Goal: Information Seeking & Learning: Find specific fact

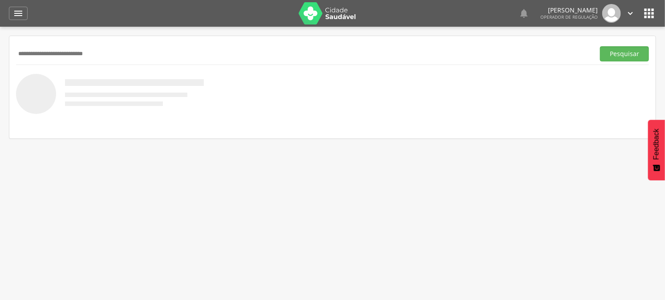
type input "**********"
click at [600, 46] on button "Pesquisar" at bounding box center [624, 53] width 49 height 15
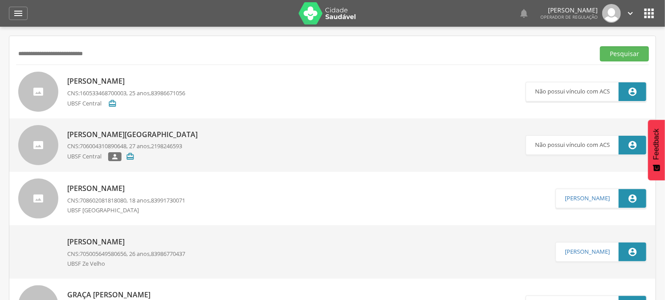
click at [107, 57] on input "**********" at bounding box center [303, 53] width 575 height 15
click at [132, 85] on p "[PERSON_NAME]" at bounding box center [126, 81] width 118 height 10
type input "**********"
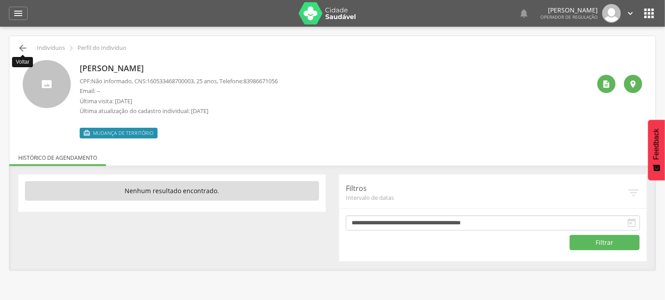
click at [22, 46] on icon "" at bounding box center [22, 48] width 11 height 11
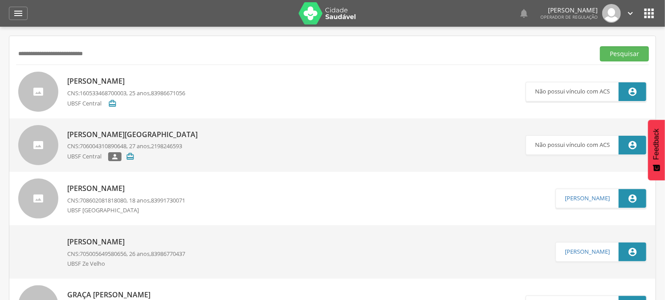
click at [135, 84] on p "[PERSON_NAME]" at bounding box center [126, 81] width 118 height 10
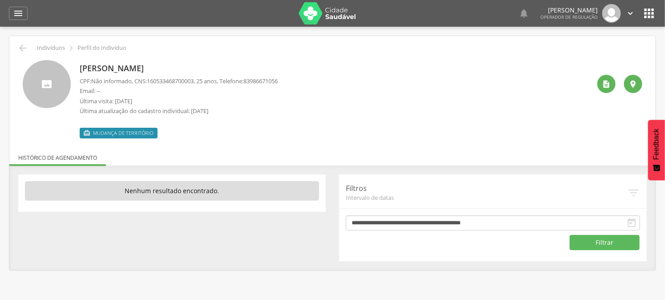
click at [87, 92] on p "Email: --" at bounding box center [179, 91] width 198 height 8
click at [126, 92] on p "Email: --" at bounding box center [179, 91] width 198 height 8
click at [27, 45] on icon "" at bounding box center [22, 48] width 11 height 11
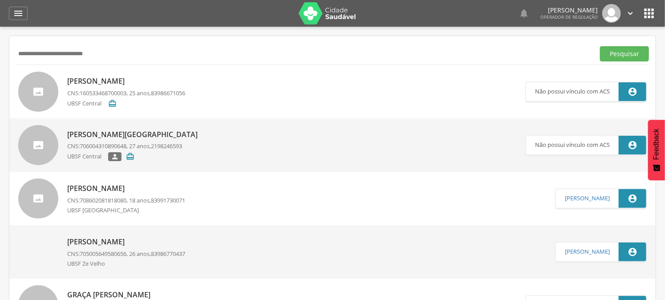
click at [111, 57] on input "**********" at bounding box center [303, 53] width 575 height 15
click at [139, 94] on p "CNS: 160533468700003 , 25 anos, 83986671056" at bounding box center [126, 93] width 118 height 8
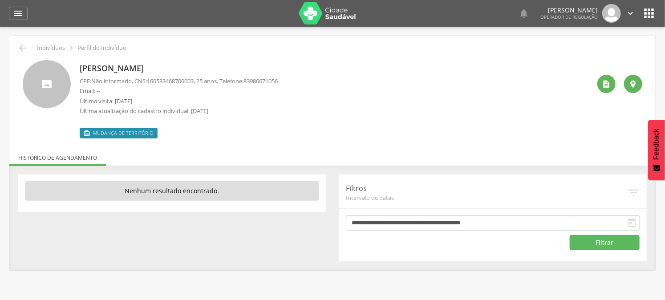
click at [104, 82] on span "Não informado" at bounding box center [111, 81] width 41 height 8
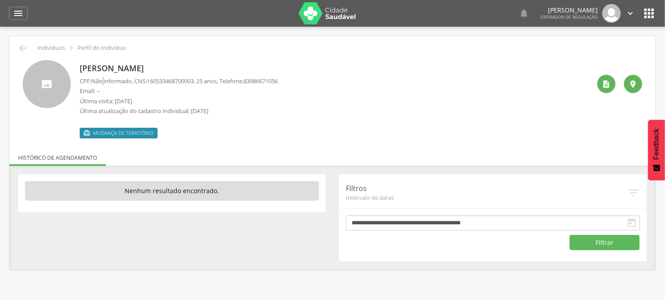
click at [104, 82] on span "Não informado" at bounding box center [111, 81] width 41 height 8
click at [20, 45] on icon "" at bounding box center [22, 48] width 11 height 11
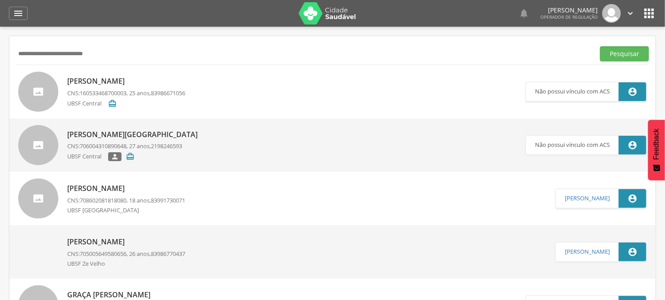
click at [137, 77] on p "[PERSON_NAME]" at bounding box center [126, 81] width 118 height 10
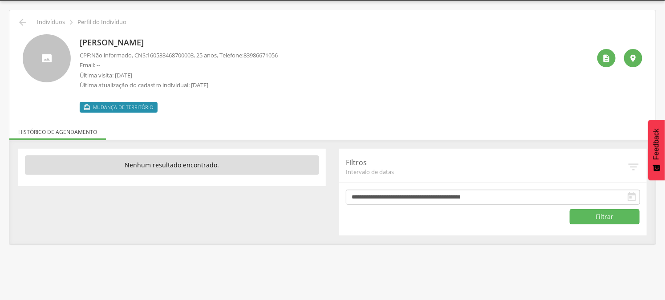
scroll to position [27, 0]
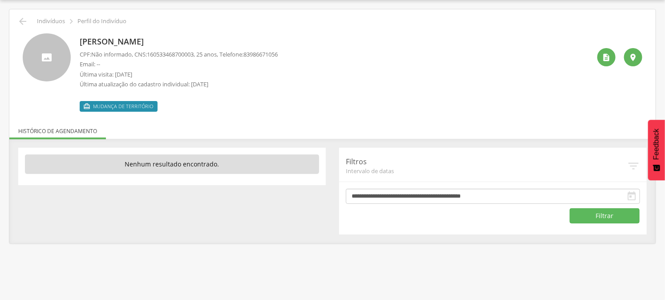
click at [147, 107] on span "Mudança de território" at bounding box center [123, 106] width 60 height 7
click at [162, 110] on div " Mudança de território" at bounding box center [179, 102] width 198 height 19
click at [379, 163] on p "Filtros" at bounding box center [486, 162] width 281 height 10
click at [417, 117] on div " Indivíduos  Perfil do Indivíduo Larissa de [GEOGRAPHIC_DATA] CPF: Não inform…" at bounding box center [332, 126] width 647 height 234
click at [249, 79] on div "CPF: Não informado , CNS: [PHONE_NUMBER] , 25 anos, Telefone: 83986671056 Email…" at bounding box center [179, 71] width 198 height 43
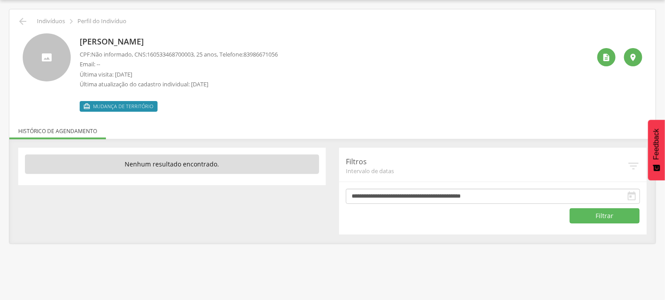
click at [230, 57] on p "CPF: Não informado , CNS: [PHONE_NUMBER] , 25 anos, Telefone: [PHONE_NUMBER]" at bounding box center [179, 54] width 198 height 8
click at [230, 60] on p "Email: --" at bounding box center [179, 64] width 198 height 8
click at [224, 87] on p "Última atualização do cadastro individual: [DATE]" at bounding box center [179, 84] width 198 height 8
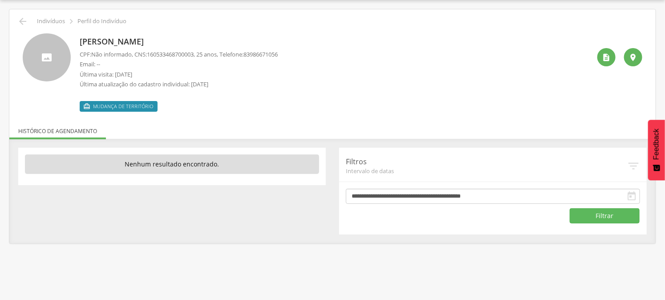
click at [196, 86] on p "Última atualização do cadastro individual: [DATE]" at bounding box center [179, 84] width 198 height 8
click at [187, 85] on p "Última atualização do cadastro individual: [DATE]" at bounding box center [179, 84] width 198 height 8
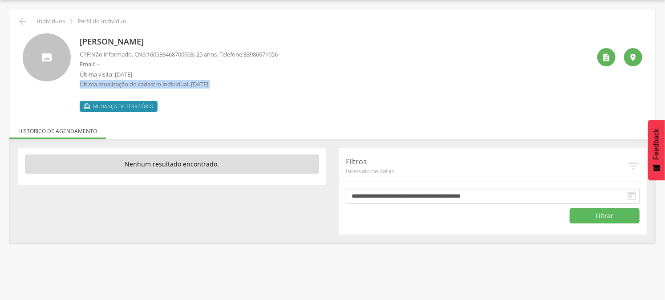
click at [187, 85] on p "Última atualização do cadastro individual: [DATE]" at bounding box center [179, 84] width 198 height 8
click at [192, 86] on p "Última atualização do cadastro individual: [DATE]" at bounding box center [179, 84] width 198 height 8
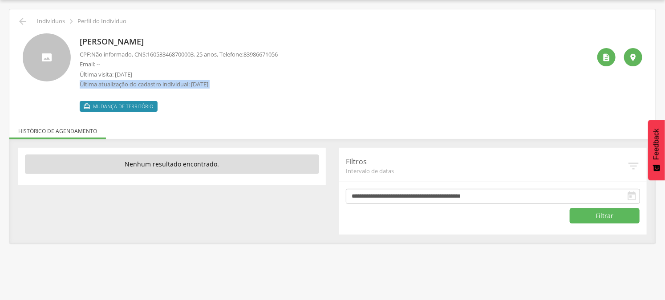
click at [192, 86] on p "Última atualização do cadastro individual: [DATE]" at bounding box center [179, 84] width 198 height 8
click at [193, 83] on p "Última atualização do cadastro individual: [DATE]" at bounding box center [179, 84] width 198 height 8
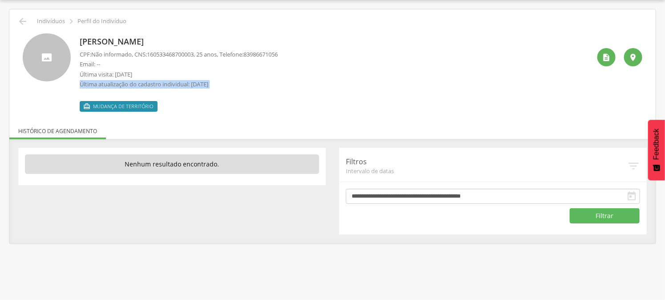
click at [193, 83] on p "Última atualização do cadastro individual: [DATE]" at bounding box center [179, 84] width 198 height 8
click at [192, 83] on p "Última atualização do cadastro individual: [DATE]" at bounding box center [179, 84] width 198 height 8
click at [116, 106] on span "Mudança de território" at bounding box center [123, 106] width 60 height 7
click at [123, 107] on span "Mudança de território" at bounding box center [123, 106] width 60 height 7
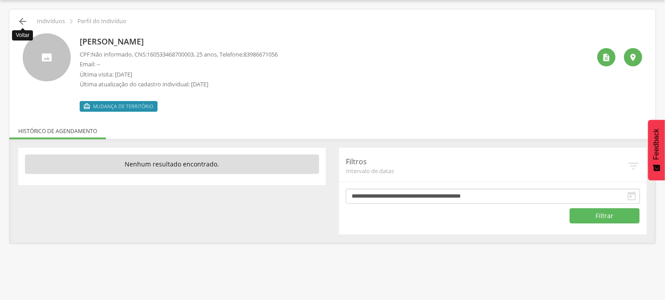
click at [20, 21] on icon "" at bounding box center [22, 21] width 11 height 11
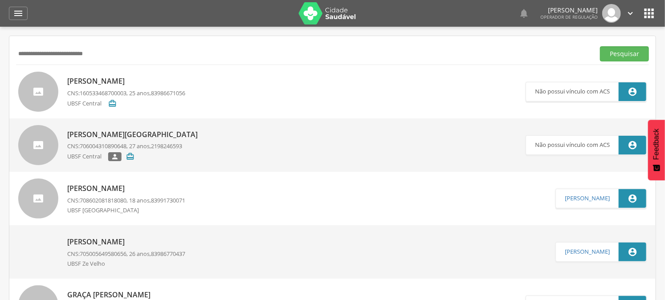
click at [114, 81] on p "[PERSON_NAME]" at bounding box center [126, 81] width 118 height 10
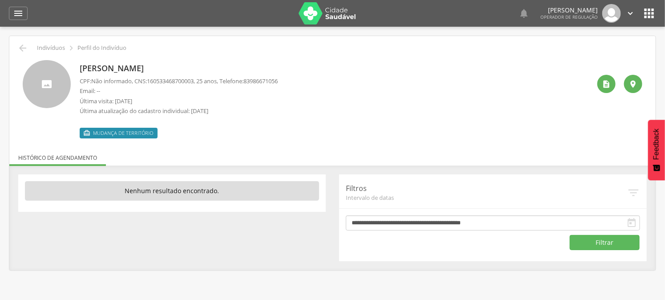
drag, startPoint x: 259, startPoint y: 81, endPoint x: 456, endPoint y: 79, distance: 197.3
click at [259, 81] on span "83986671056" at bounding box center [261, 81] width 34 height 8
click at [608, 83] on icon "" at bounding box center [607, 84] width 9 height 9
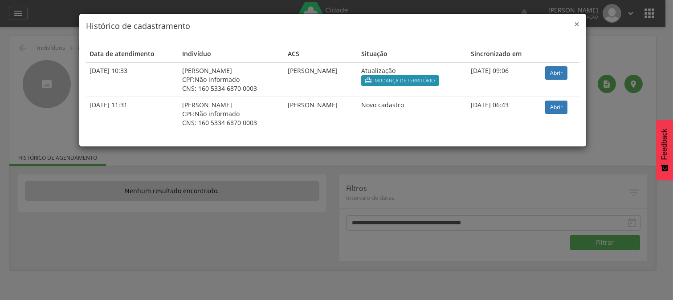
click at [575, 23] on span "×" at bounding box center [576, 24] width 5 height 12
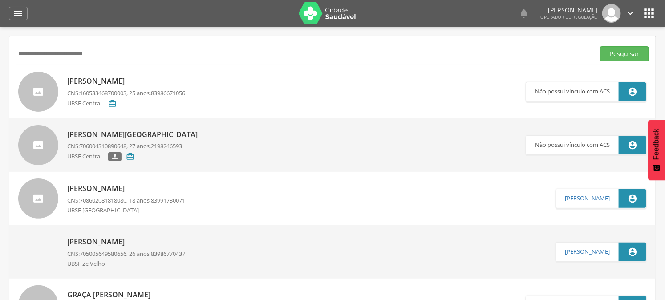
click at [99, 94] on span "160533468700003" at bounding box center [103, 93] width 47 height 8
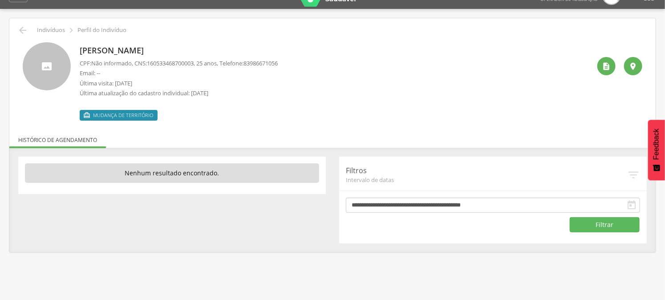
scroll to position [27, 0]
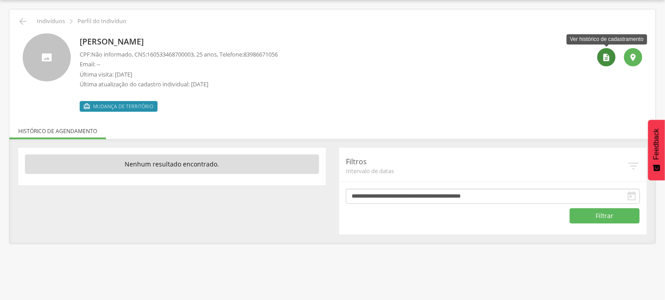
click at [609, 53] on icon "" at bounding box center [607, 57] width 9 height 9
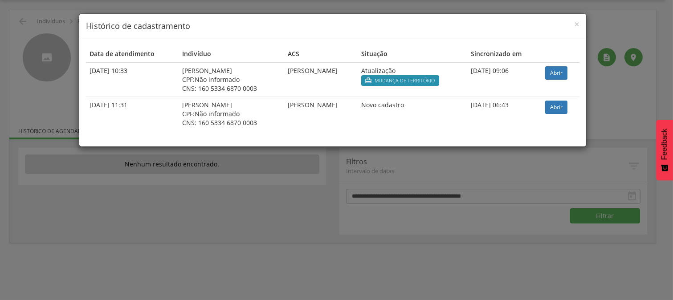
click at [24, 20] on div "× Histórico de cadastramento Data de atendimento Indivíduo ACS Situação Sincron…" at bounding box center [336, 150] width 673 height 300
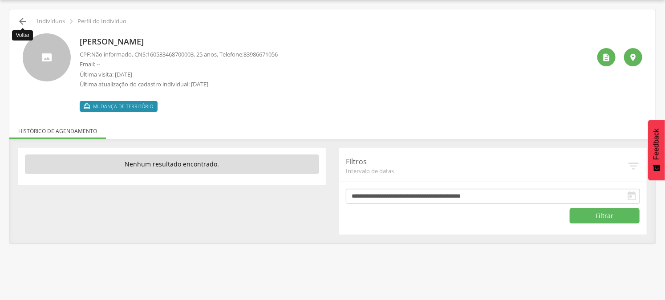
click at [24, 20] on icon "" at bounding box center [22, 21] width 11 height 11
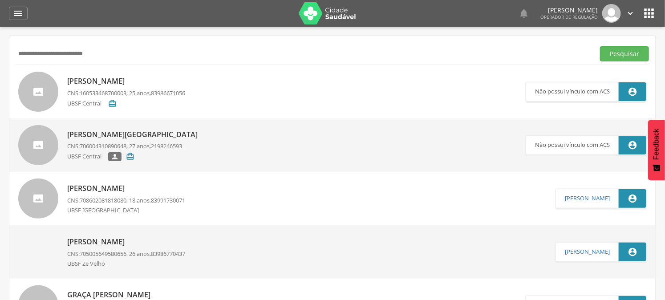
click at [137, 49] on input "**********" at bounding box center [303, 53] width 575 height 15
click at [136, 49] on input "**********" at bounding box center [303, 53] width 575 height 15
click at [600, 46] on button "Pesquisar" at bounding box center [624, 53] width 49 height 15
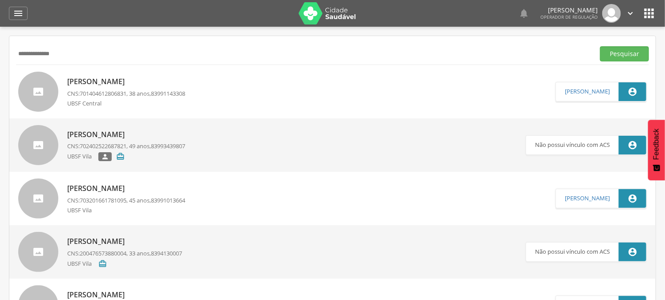
click at [141, 90] on p "CNS: 701404612806831 , 38 anos, 83991143308" at bounding box center [126, 94] width 118 height 8
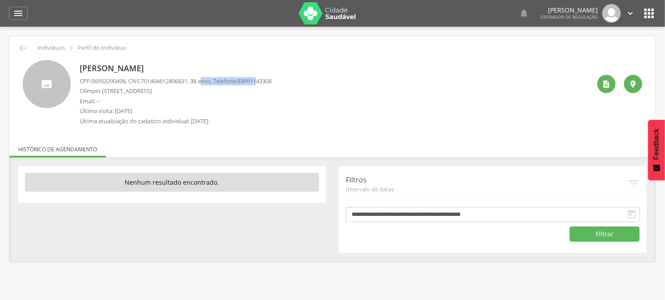
drag, startPoint x: 212, startPoint y: 81, endPoint x: 269, endPoint y: 84, distance: 56.7
click at [269, 84] on p "CPF: 06953290498 , CNS: [PHONE_NUMBER] , 38 anos, Telefone: [PHONE_NUMBER]" at bounding box center [176, 81] width 192 height 8
click at [237, 94] on p "Olimpio [STREET_ADDRESS]" at bounding box center [176, 91] width 192 height 8
drag, startPoint x: 207, startPoint y: 82, endPoint x: 224, endPoint y: 82, distance: 17.8
click at [226, 82] on p "CPF: 06953290498 , CNS: [PHONE_NUMBER] , 38 anos, Telefone: [PHONE_NUMBER]" at bounding box center [176, 81] width 192 height 8
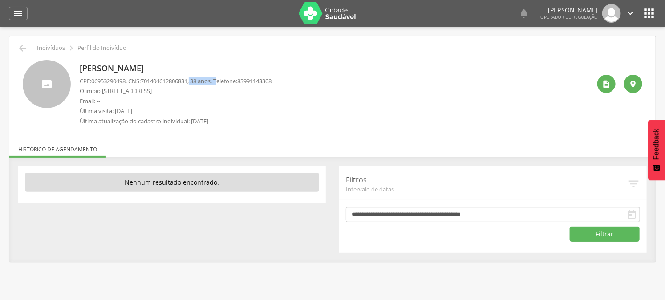
click at [204, 82] on p "CPF: 06953290498 , CNS: [PHONE_NUMBER] , 38 anos, Telefone: [PHONE_NUMBER]" at bounding box center [176, 81] width 192 height 8
click at [198, 83] on p "CPF: 06953290498 , CNS: [PHONE_NUMBER] , 38 anos, Telefone: [PHONE_NUMBER]" at bounding box center [176, 81] width 192 height 8
drag, startPoint x: 104, startPoint y: 75, endPoint x: 246, endPoint y: 117, distance: 148.6
click at [246, 117] on div "[PERSON_NAME] CPF: 06953290498 , CNS: [PHONE_NUMBER] , 38 anos, Telefone: 83991…" at bounding box center [176, 95] width 192 height 70
click at [183, 94] on p "Olimpio [STREET_ADDRESS]" at bounding box center [176, 91] width 192 height 8
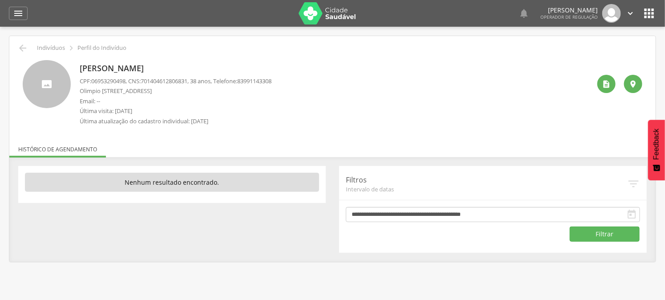
click at [180, 85] on p "CPF: 06953290498 , CNS: [PHONE_NUMBER] , 38 anos, Telefone: [PHONE_NUMBER]" at bounding box center [176, 81] width 192 height 8
click at [180, 84] on span "701404612806831" at bounding box center [164, 81] width 47 height 8
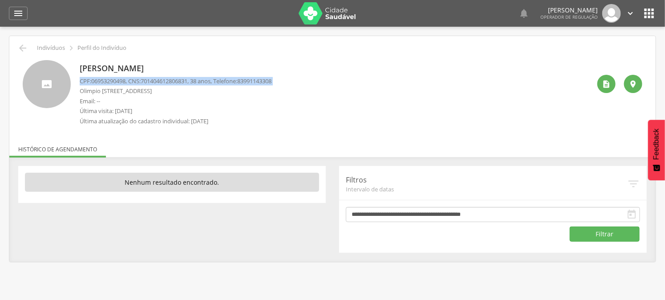
click at [251, 78] on span "83991143308" at bounding box center [254, 81] width 34 height 8
click at [252, 81] on span "83991143308" at bounding box center [254, 81] width 34 height 8
drag, startPoint x: 249, startPoint y: 81, endPoint x: 247, endPoint y: 119, distance: 38.8
click at [247, 119] on div "CPF: 06953290498 , CNS: [PHONE_NUMBER] , 38 anos, Telefone: 83991143308 Olimpio…" at bounding box center [176, 103] width 192 height 53
click at [133, 82] on p "CPF: 06953290498 , CNS: [PHONE_NUMBER] , 38 anos, Telefone: [PHONE_NUMBER]" at bounding box center [176, 81] width 192 height 8
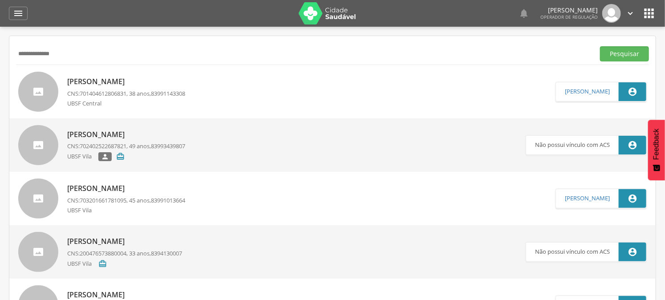
click at [86, 59] on input "**********" at bounding box center [303, 53] width 575 height 15
click at [86, 58] on input "**********" at bounding box center [303, 53] width 575 height 15
click at [600, 46] on button "Pesquisar" at bounding box center [624, 53] width 49 height 15
type input "**********"
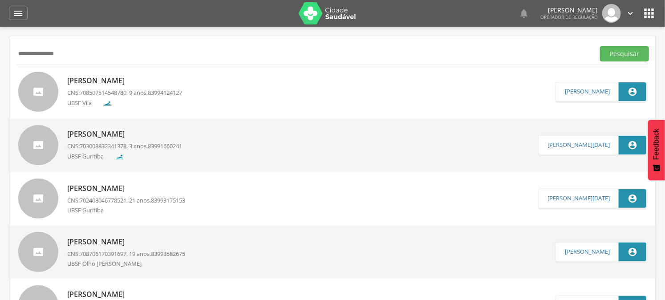
click at [90, 59] on input "**********" at bounding box center [303, 53] width 575 height 15
click at [600, 46] on button "Pesquisar" at bounding box center [624, 53] width 49 height 15
click at [148, 55] on input "**********" at bounding box center [303, 53] width 575 height 15
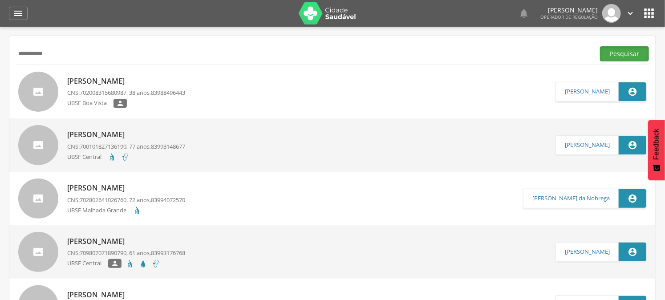
click at [611, 52] on button "Pesquisar" at bounding box center [624, 53] width 49 height 15
click at [76, 54] on input "**********" at bounding box center [303, 53] width 575 height 15
click at [600, 46] on button "Pesquisar" at bounding box center [624, 53] width 49 height 15
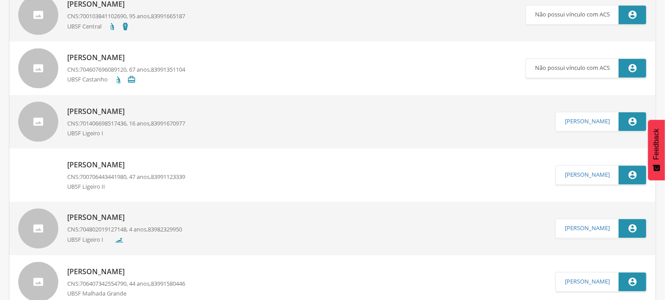
scroll to position [2477, 0]
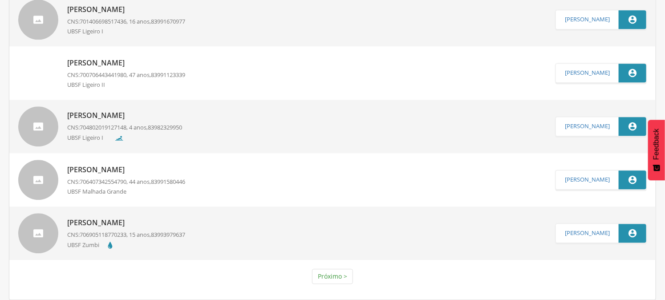
click at [339, 272] on link "Próximo >" at bounding box center [332, 276] width 41 height 15
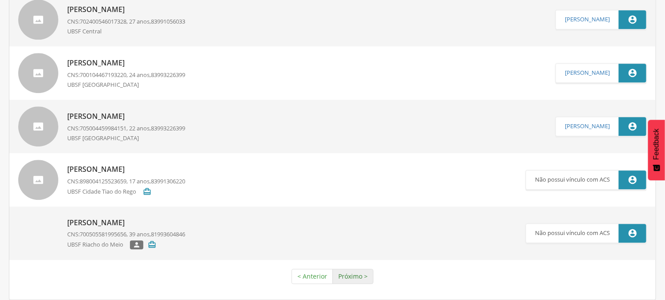
click at [367, 277] on link "Próximo >" at bounding box center [353, 276] width 41 height 15
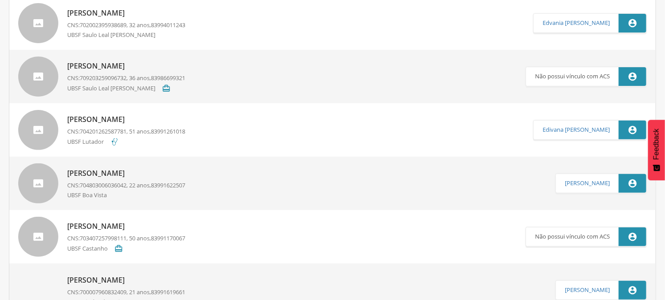
scroll to position [0, 0]
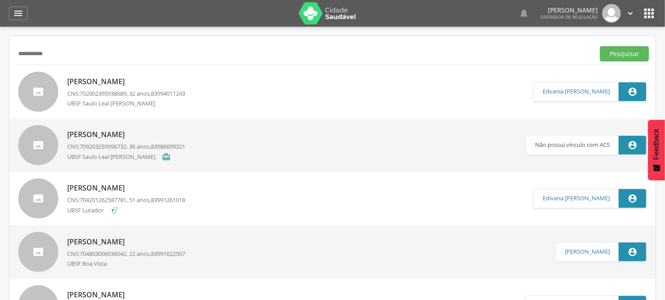
click at [78, 56] on input "**********" at bounding box center [303, 53] width 575 height 15
click at [600, 46] on button "Pesquisar" at bounding box center [624, 53] width 49 height 15
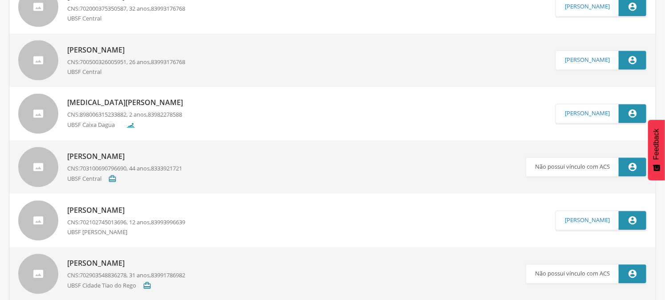
scroll to position [792, 0]
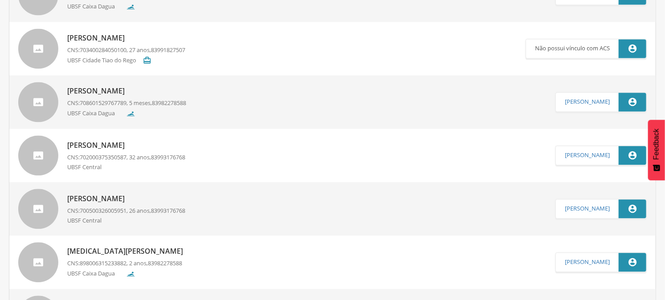
click at [159, 196] on p "[PERSON_NAME]" at bounding box center [126, 199] width 118 height 10
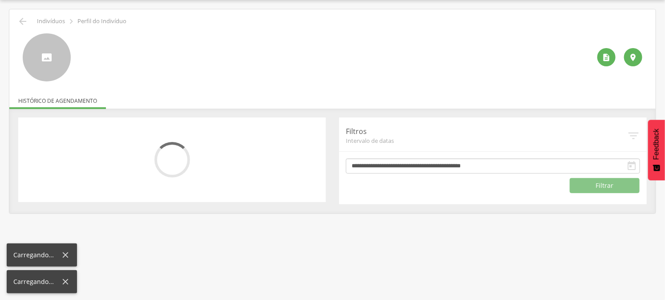
scroll to position [27, 0]
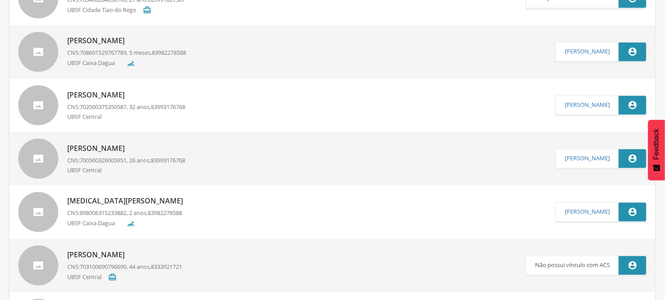
scroll to position [841, 0]
click at [135, 109] on p "CNS: 702000375350587 , 32 anos, 83993176768" at bounding box center [126, 108] width 118 height 8
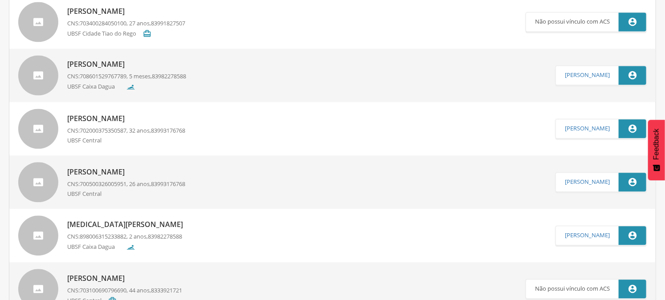
scroll to position [813, 0]
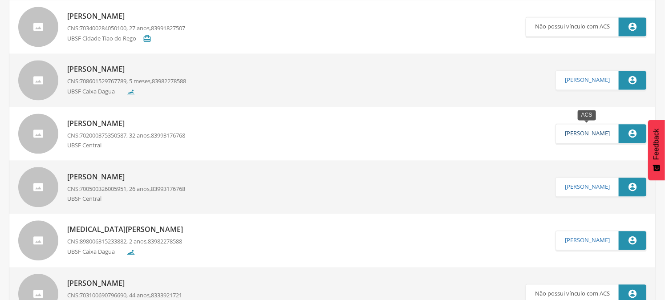
click at [590, 132] on link "[PERSON_NAME]" at bounding box center [587, 133] width 45 height 7
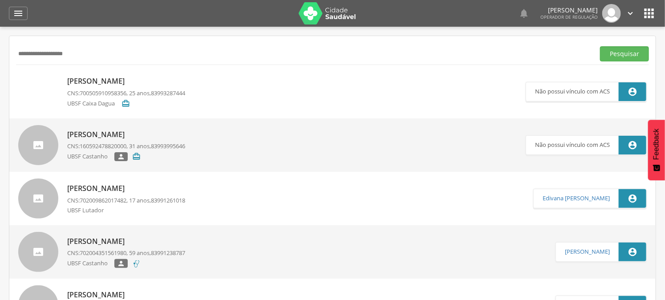
click at [58, 51] on input "**********" at bounding box center [303, 53] width 575 height 15
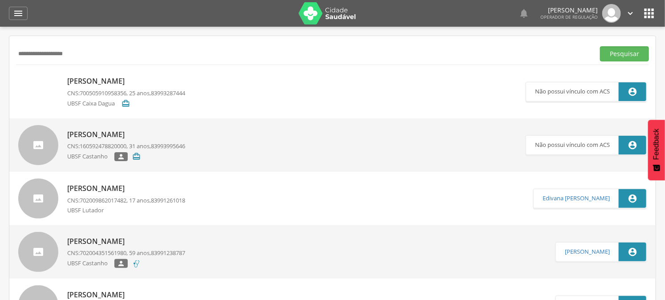
click at [58, 51] on input "**********" at bounding box center [303, 53] width 575 height 15
click at [117, 54] on input "**********" at bounding box center [303, 53] width 575 height 15
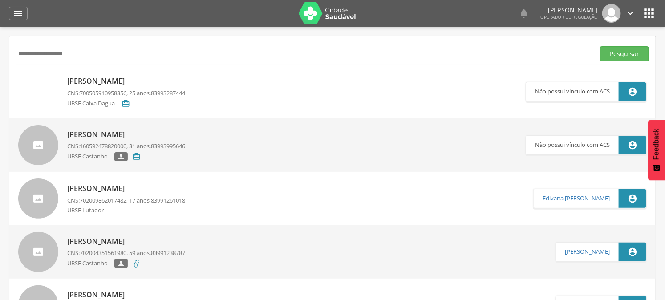
click at [117, 54] on input "**********" at bounding box center [303, 53] width 575 height 15
type input "*"
click at [600, 46] on button "Pesquisar" at bounding box center [624, 53] width 49 height 15
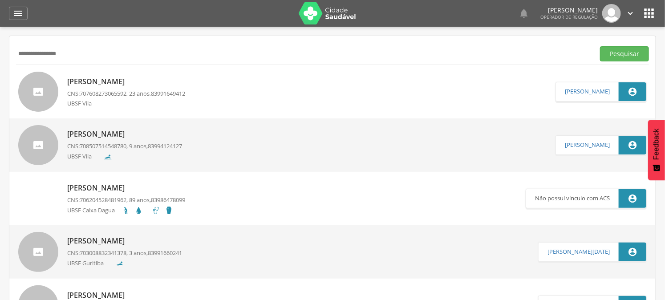
click at [106, 87] on div "[PERSON_NAME] CNS: 707608273065592 , 23 anos, 83991649412 [PERSON_NAME]" at bounding box center [126, 92] width 118 height 36
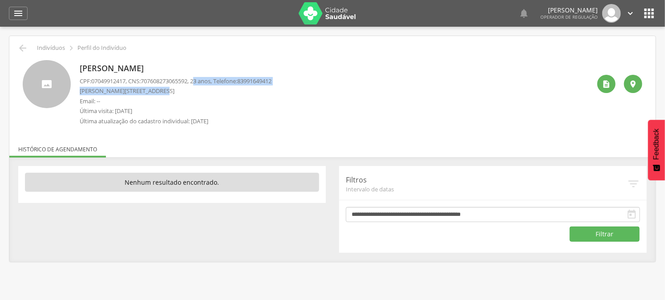
drag, startPoint x: 203, startPoint y: 83, endPoint x: 208, endPoint y: 94, distance: 11.6
click at [232, 86] on div "CPF: 07049912417 , CNS: [PHONE_NUMBER] , 23 anos, Telefone: [PHONE_NUMBER] [PER…" at bounding box center [176, 103] width 192 height 53
click at [168, 91] on p "[PERSON_NAME][STREET_ADDRESS]" at bounding box center [176, 91] width 192 height 8
click at [134, 106] on div "CPF: 07049912417 , CNS: [PHONE_NUMBER] , 23 anos, Telefone: [PHONE_NUMBER] [PER…" at bounding box center [176, 103] width 192 height 53
click at [166, 122] on p "Última atualização do cadastro individual: [DATE]" at bounding box center [176, 121] width 192 height 8
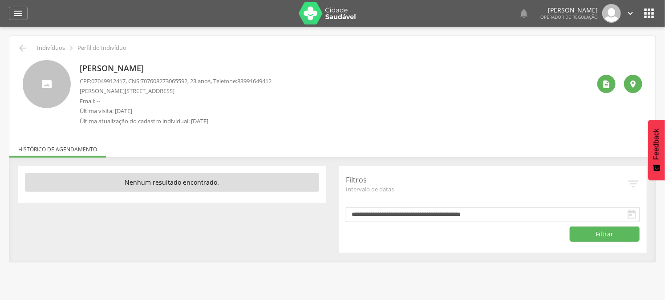
click at [151, 90] on p "[PERSON_NAME][STREET_ADDRESS]" at bounding box center [176, 91] width 192 height 8
click at [272, 94] on p "[PERSON_NAME][STREET_ADDRESS]" at bounding box center [176, 91] width 192 height 8
drag, startPoint x: 193, startPoint y: 118, endPoint x: 230, endPoint y: 127, distance: 37.9
click at [230, 127] on div "CPF: 07049912417 , CNS: [PHONE_NUMBER] , 23 anos, Telefone: [PHONE_NUMBER] [PER…" at bounding box center [176, 103] width 192 height 53
click at [147, 110] on p "Última visita: [DATE]" at bounding box center [176, 111] width 192 height 8
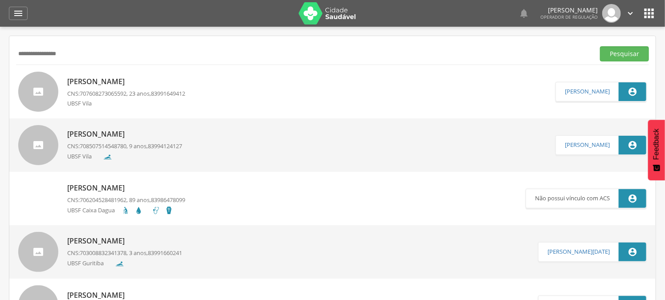
click at [61, 65] on div "[PERSON_NAME] CNS: 707608273065592 , 23 anos, 83991649412 UBSF Vila  [PERSON_N…" at bounding box center [332, 91] width 647 height 53
click at [61, 55] on input "**********" at bounding box center [303, 53] width 575 height 15
type input "**********"
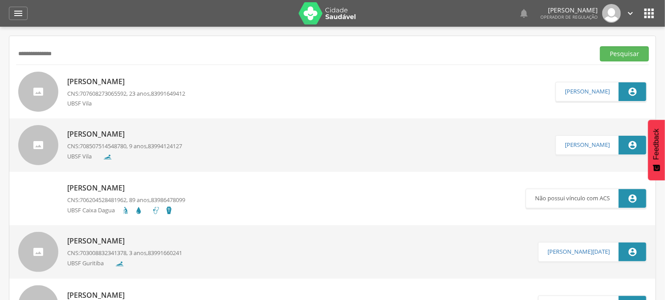
click at [600, 46] on button "Pesquisar" at bounding box center [624, 53] width 49 height 15
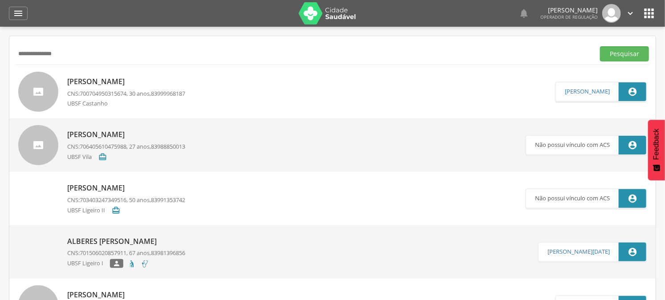
click at [177, 88] on div "[PERSON_NAME] CNS: 700704950315674 , 30 anos, 83999968187 UBSF Castanho" at bounding box center [126, 92] width 118 height 36
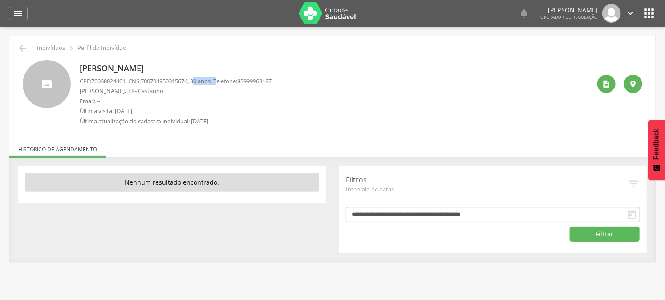
drag, startPoint x: 204, startPoint y: 79, endPoint x: 226, endPoint y: 85, distance: 22.9
click at [226, 85] on p "CPF: 70068024401 , CNS: [PHONE_NUMBER] , 30 anos, Telefone: [PHONE_NUMBER]" at bounding box center [176, 81] width 192 height 8
click at [197, 83] on p "CPF: 70068024401 , CNS: [PHONE_NUMBER] , 30 anos, Telefone: [PHONE_NUMBER]" at bounding box center [176, 81] width 192 height 8
drag, startPoint x: 199, startPoint y: 79, endPoint x: 220, endPoint y: 85, distance: 21.6
click at [220, 85] on p "CPF: 70068024401 , CNS: [PHONE_NUMBER] , 30 anos, Telefone: [PHONE_NUMBER]" at bounding box center [176, 81] width 192 height 8
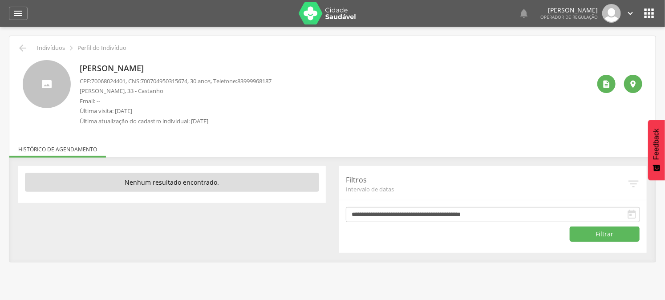
click at [14, 45] on div " Indivíduos  Perfil do Indivíduo [PERSON_NAME] CPF: 70068024401 , CNS: [PHONE…" at bounding box center [332, 149] width 647 height 226
click at [21, 52] on icon "" at bounding box center [22, 48] width 11 height 11
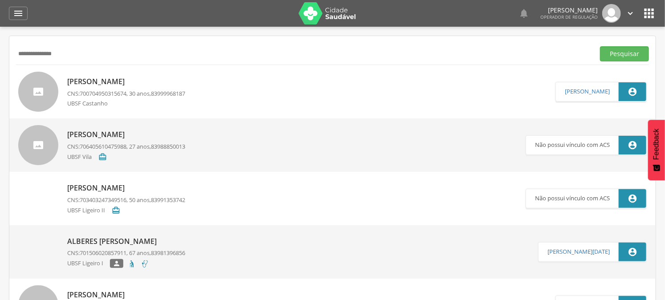
click at [22, 48] on input "**********" at bounding box center [303, 53] width 575 height 15
type input "******"
click at [600, 46] on button "Pesquisar" at bounding box center [624, 53] width 49 height 15
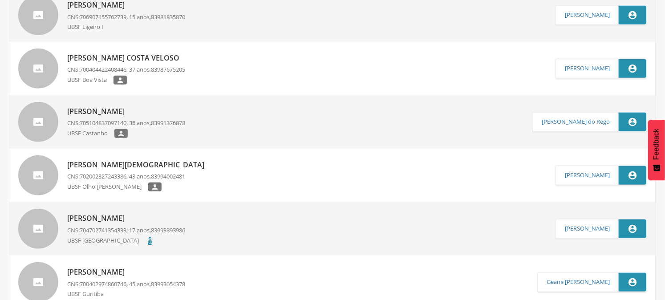
scroll to position [221, 0]
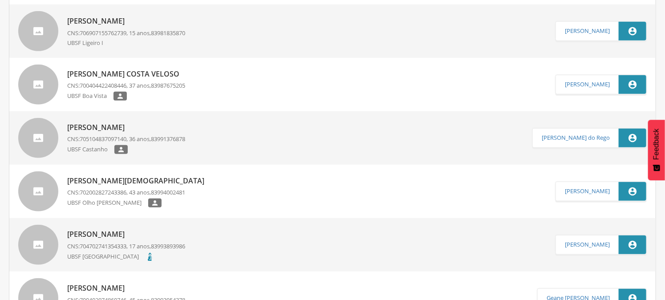
click at [159, 132] on p "[PERSON_NAME]" at bounding box center [126, 127] width 118 height 10
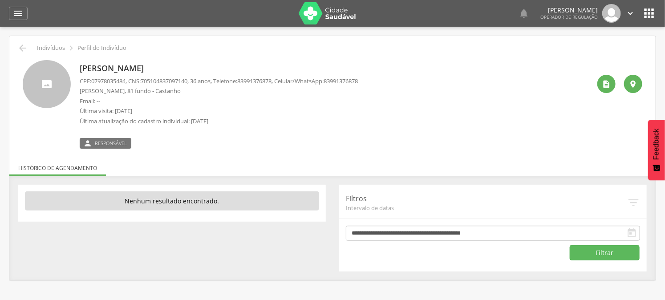
click at [108, 141] on span "Responsável" at bounding box center [111, 143] width 32 height 7
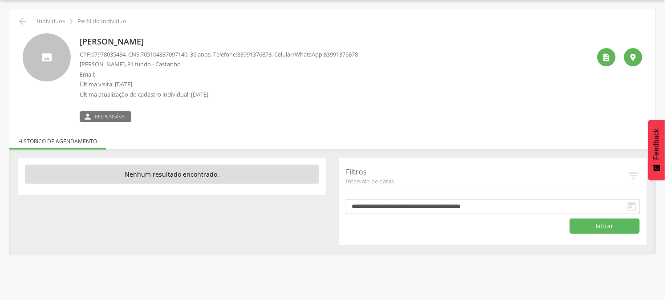
click at [229, 168] on p "Nenhum resultado encontrado." at bounding box center [172, 175] width 294 height 20
drag, startPoint x: 377, startPoint y: 173, endPoint x: 100, endPoint y: 160, distance: 277.3
click at [371, 173] on p "Filtros" at bounding box center [486, 172] width 281 height 10
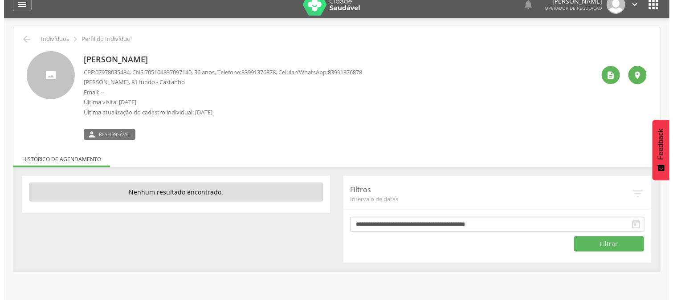
scroll to position [0, 0]
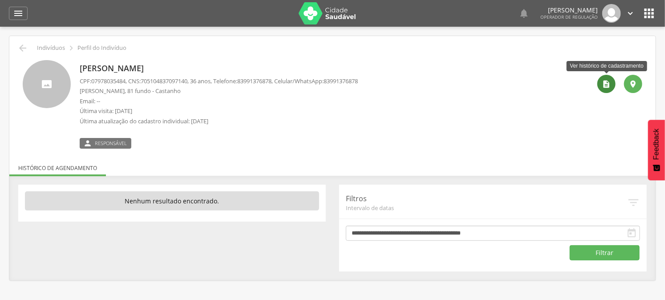
click at [609, 85] on icon "" at bounding box center [607, 84] width 9 height 9
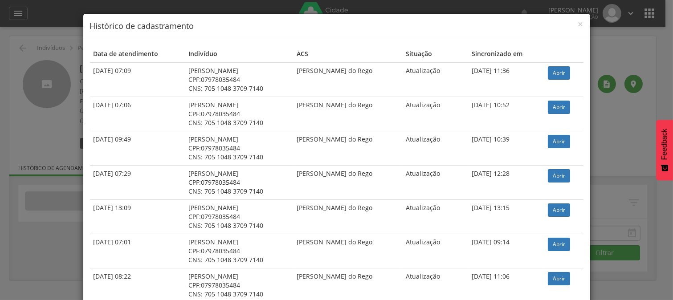
drag, startPoint x: 284, startPoint y: 76, endPoint x: 375, endPoint y: 76, distance: 90.4
click at [375, 76] on tr "[DATE] 07:09 [PERSON_NAME] CPF: 07978035484 CNS: 705 1048 3709 7140 [PERSON_NAM…" at bounding box center [337, 79] width 494 height 35
click at [375, 76] on td "[PERSON_NAME] do Rego" at bounding box center [347, 79] width 109 height 35
click at [372, 85] on td "[PERSON_NAME] do Rego" at bounding box center [347, 79] width 109 height 35
drag, startPoint x: 461, startPoint y: 73, endPoint x: 493, endPoint y: 73, distance: 32.5
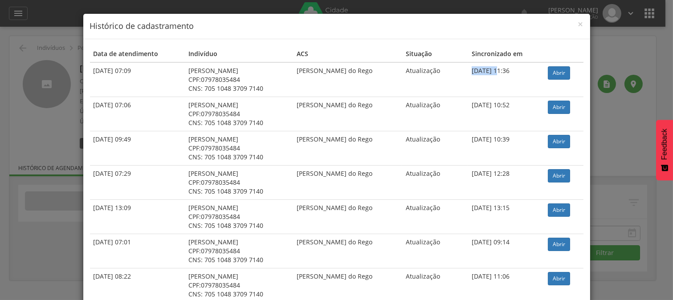
click at [493, 73] on tr "[DATE] 07:09 [PERSON_NAME] CPF: 07978035484 CNS: 705 1048 3709 7140 [PERSON_NAM…" at bounding box center [337, 79] width 494 height 35
click at [487, 105] on td "[DATE] 10:52" at bounding box center [506, 114] width 76 height 34
click at [578, 21] on span "×" at bounding box center [580, 24] width 5 height 12
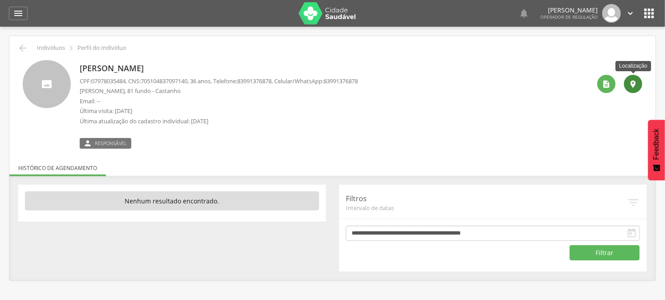
click at [633, 87] on icon "" at bounding box center [633, 84] width 9 height 9
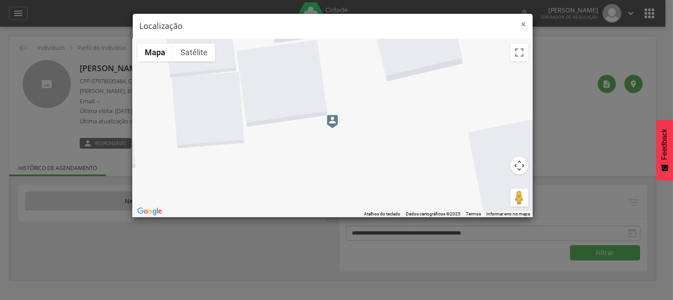
click at [521, 20] on span "×" at bounding box center [523, 24] width 5 height 12
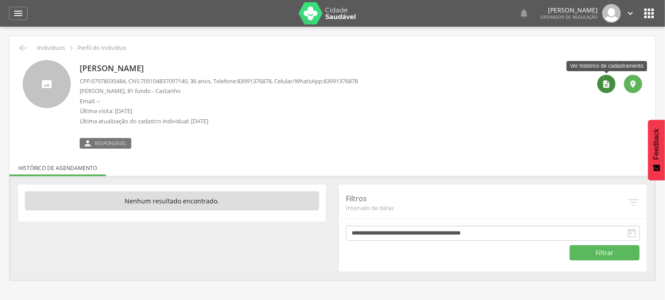
click at [604, 86] on icon "" at bounding box center [607, 84] width 9 height 9
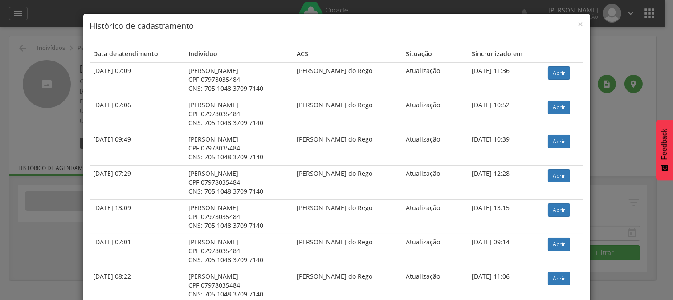
click at [603, 82] on div "× Histórico de cadastramento Data de atendimento Indivíduo ACS Situação Sincron…" at bounding box center [336, 150] width 673 height 300
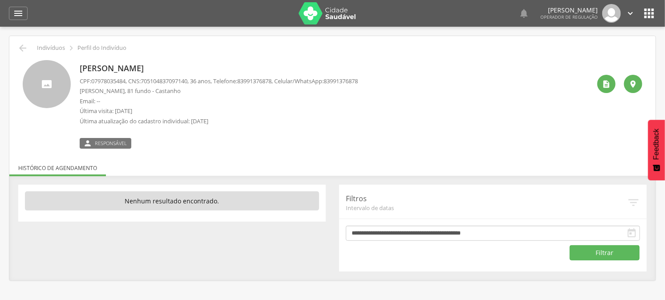
click at [102, 149] on div " Indivíduos  Perfil do Indivíduo [PERSON_NAME] CPF: 07978035484 , CNS: [PHONE…" at bounding box center [332, 158] width 647 height 245
click at [106, 147] on label " Responsável" at bounding box center [106, 143] width 52 height 11
drag, startPoint x: 201, startPoint y: 81, endPoint x: 228, endPoint y: 84, distance: 27.3
click at [228, 84] on p "CPF: 07978035484 , CNS: [PHONE_NUMBER] , 36 anos, Telefone: [PHONE_NUMBER] , Ce…" at bounding box center [219, 81] width 278 height 8
click at [202, 82] on p "CPF: 07978035484 , CNS: [PHONE_NUMBER] , 36 anos, Telefone: [PHONE_NUMBER] , Ce…" at bounding box center [219, 81] width 278 height 8
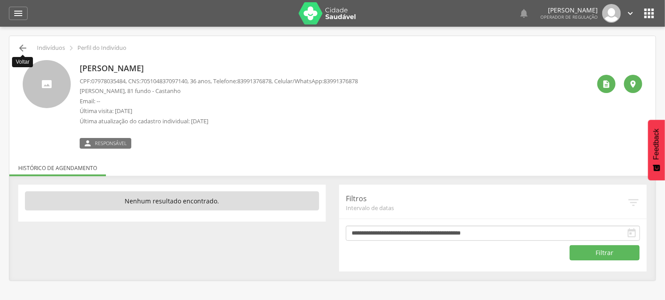
click at [25, 45] on icon "" at bounding box center [22, 48] width 11 height 11
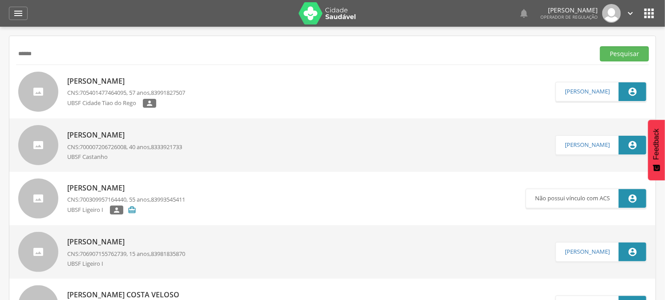
scroll to position [27, 0]
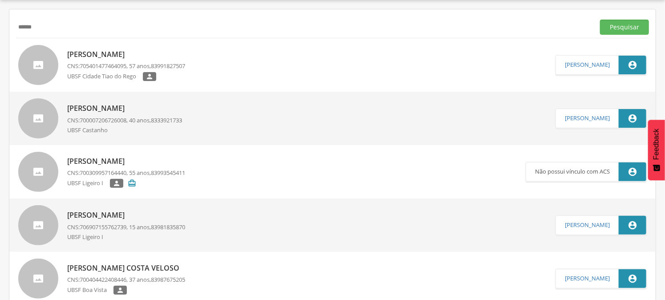
click at [232, 27] on input "******" at bounding box center [303, 27] width 575 height 15
click at [600, 20] on button "Pesquisar" at bounding box center [624, 27] width 49 height 15
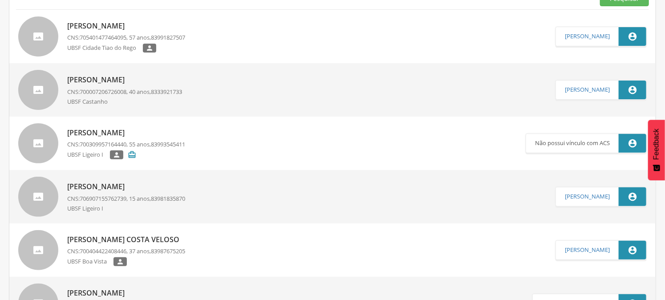
scroll to position [0, 0]
